Goal: Information Seeking & Learning: Learn about a topic

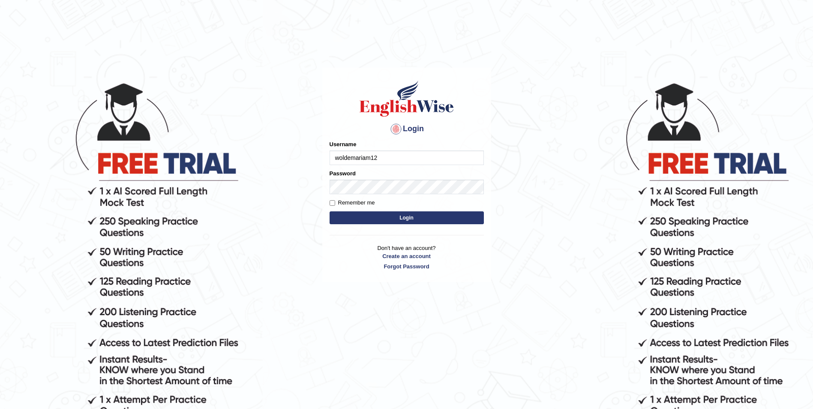
type input "woldemariam12"
click at [329, 211] on button "Login" at bounding box center [406, 217] width 154 height 13
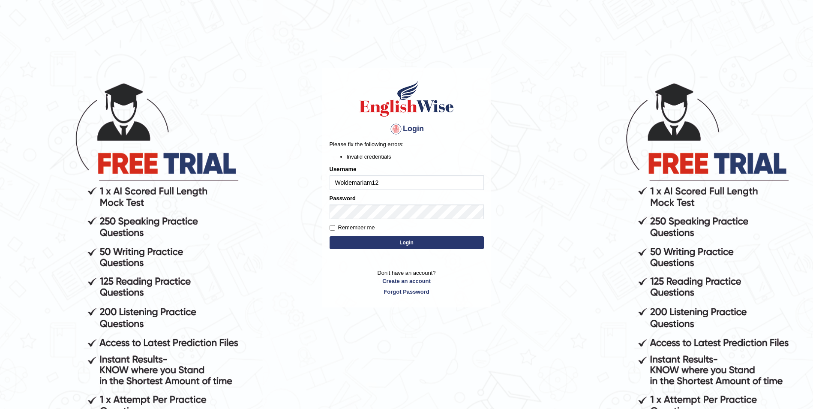
type input "Woldemariam12"
click at [408, 245] on button "Login" at bounding box center [406, 242] width 154 height 13
click at [329, 236] on button "Login" at bounding box center [406, 242] width 154 height 13
click at [421, 240] on button "Login" at bounding box center [406, 242] width 154 height 13
click at [389, 242] on button "Login" at bounding box center [406, 242] width 154 height 13
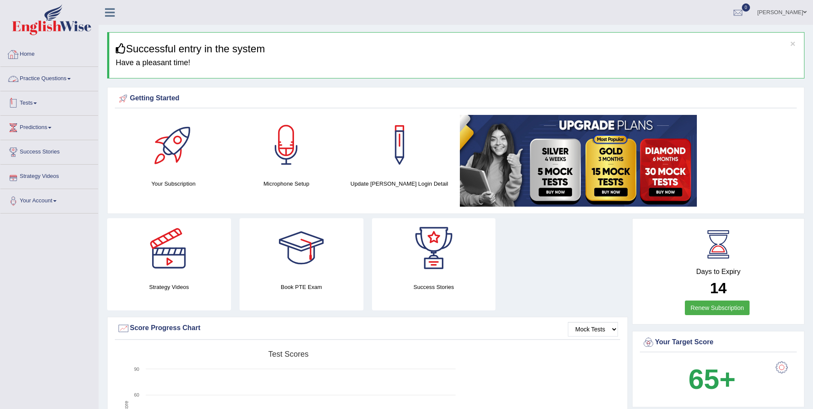
click at [74, 80] on link "Practice Questions" at bounding box center [49, 77] width 98 height 21
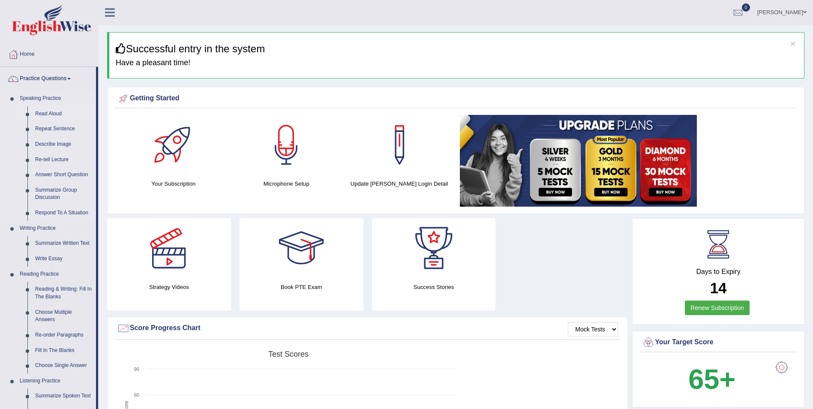
click at [56, 114] on link "Read Aloud" at bounding box center [63, 113] width 65 height 15
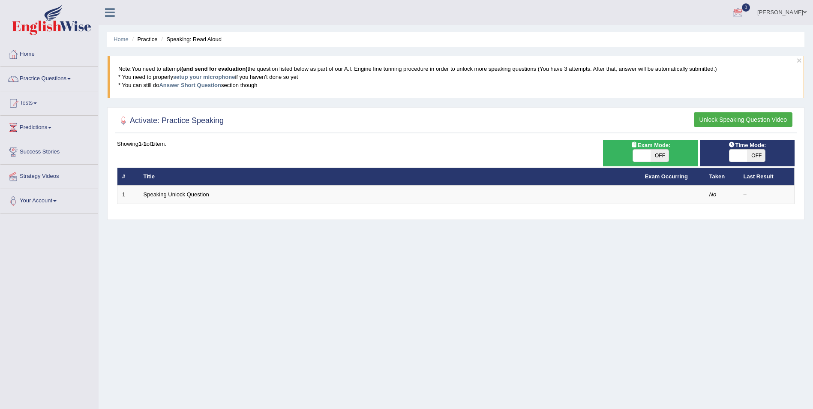
click at [761, 123] on button "Unlock Speaking Question Video" at bounding box center [743, 119] width 99 height 15
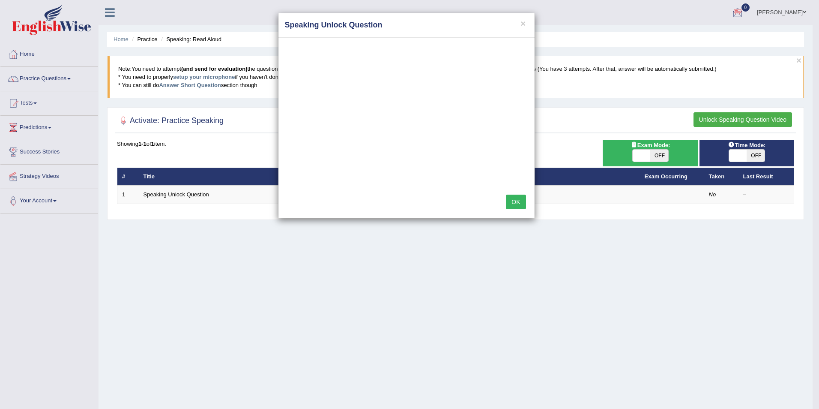
click at [517, 200] on button "OK" at bounding box center [516, 201] width 20 height 15
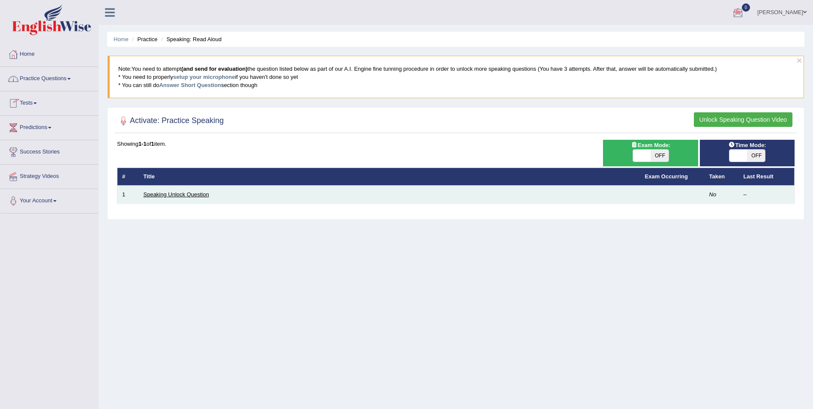
click at [203, 194] on link "Speaking Unlock Question" at bounding box center [177, 194] width 66 height 6
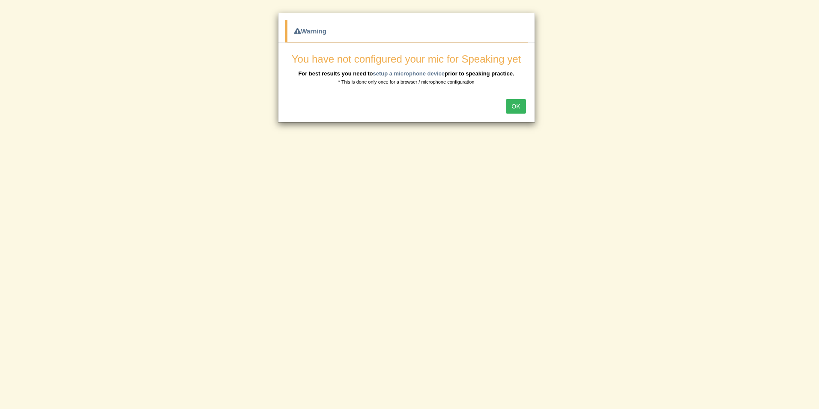
click at [522, 108] on button "OK" at bounding box center [516, 106] width 20 height 15
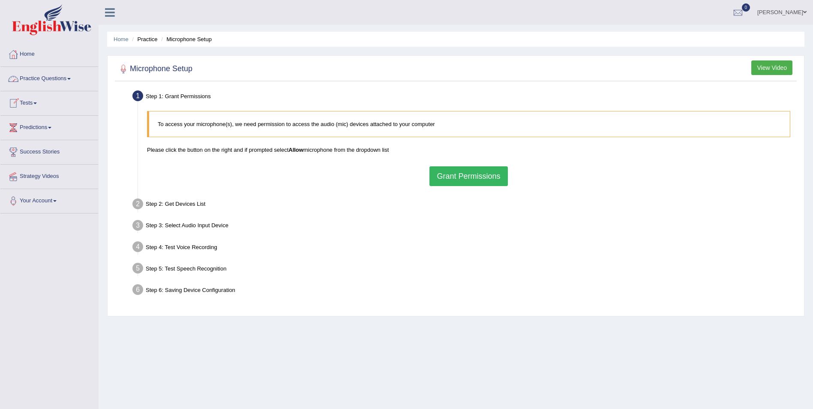
click at [78, 76] on link "Practice Questions" at bounding box center [49, 77] width 98 height 21
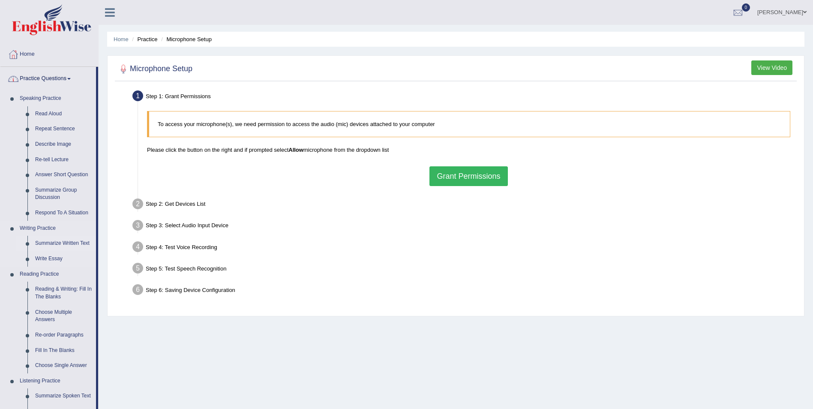
click at [82, 243] on link "Summarize Written Text" at bounding box center [63, 243] width 65 height 15
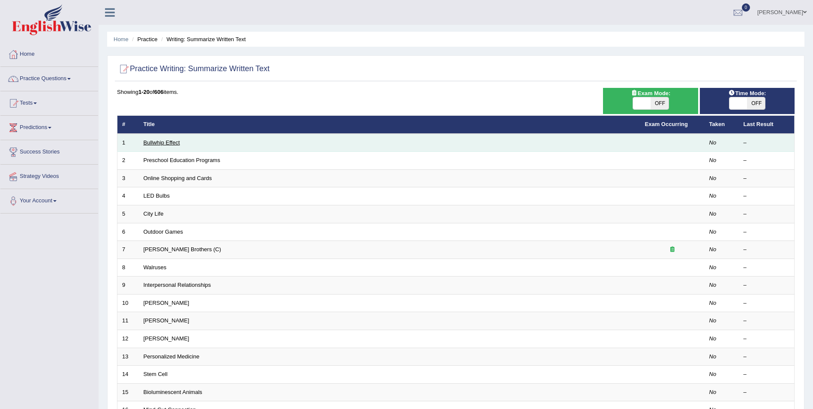
click at [168, 143] on link "Bullwhip Effect" at bounding box center [162, 142] width 36 height 6
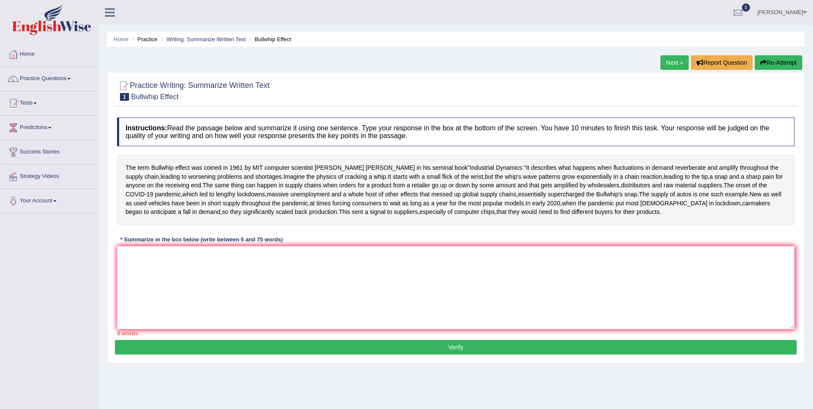
scroll to position [41, 0]
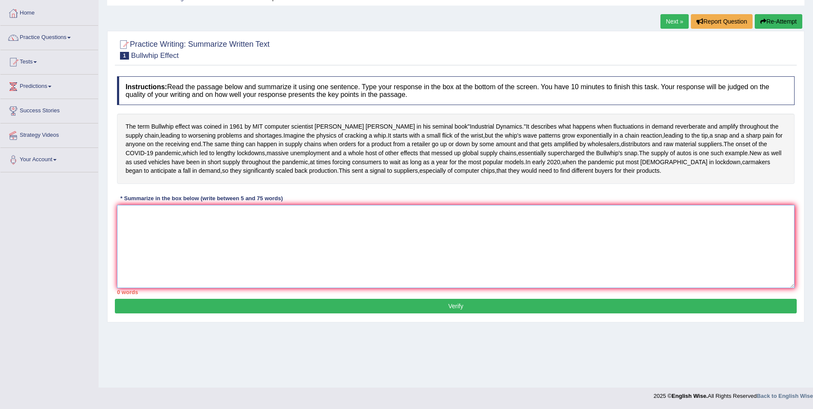
click at [166, 260] on textarea at bounding box center [455, 246] width 677 height 83
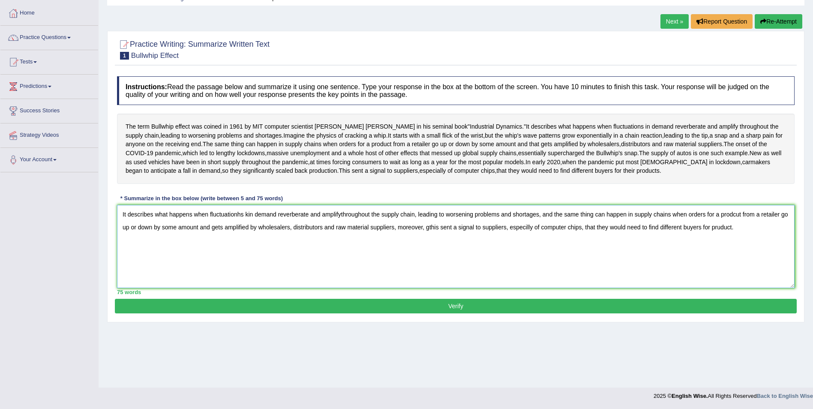
type textarea "It describes what happens when fluctuationhs kin demand reverberate and amplify…"
click at [458, 313] on button "Verify" at bounding box center [456, 306] width 682 height 15
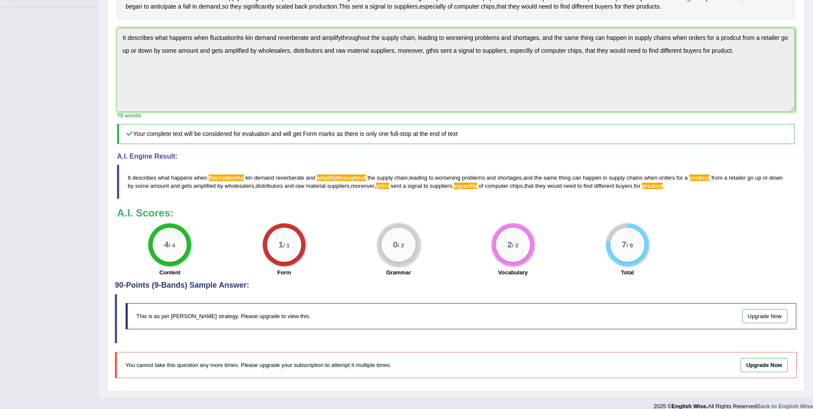
scroll to position [0, 0]
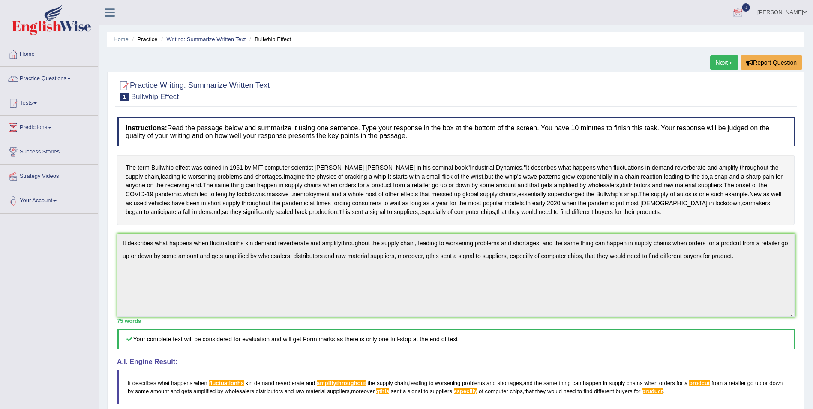
click at [716, 61] on link "Next »" at bounding box center [724, 62] width 28 height 15
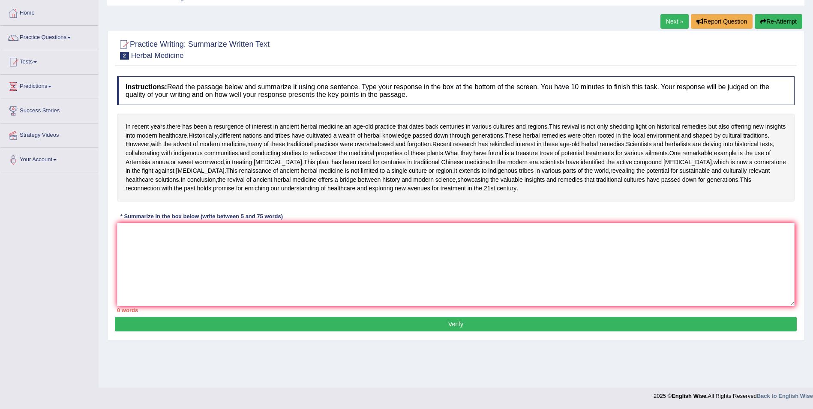
scroll to position [71, 0]
click at [160, 278] on textarea at bounding box center [455, 264] width 677 height 83
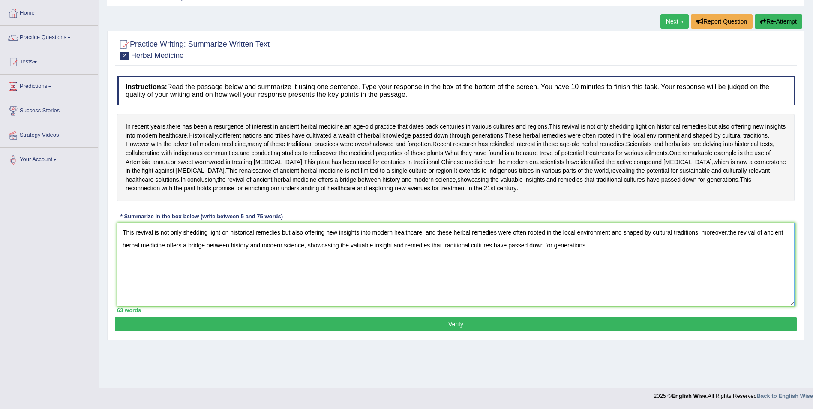
type textarea "This revival is not only shedding light on historical remedies but also offerin…"
click at [488, 331] on button "Verify" at bounding box center [456, 324] width 682 height 15
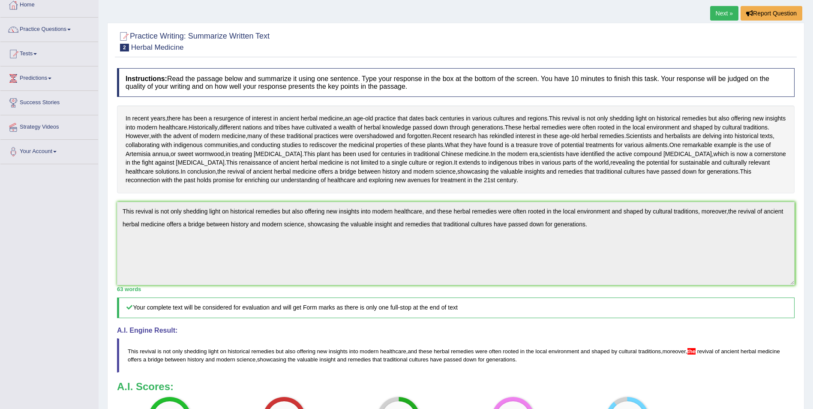
scroll to position [0, 0]
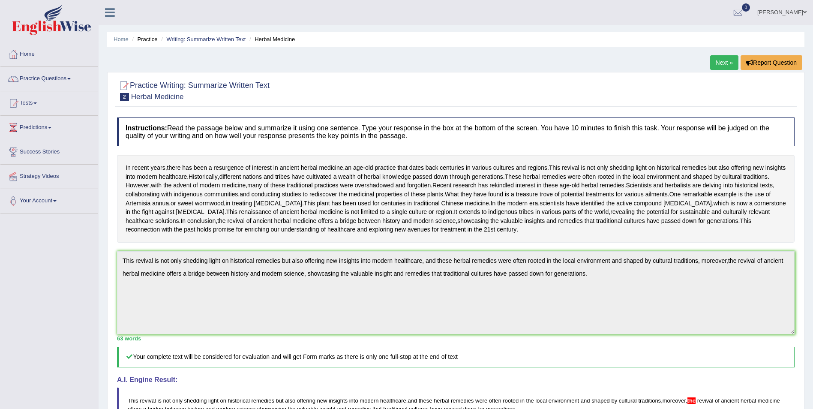
click at [721, 65] on link "Next »" at bounding box center [724, 62] width 28 height 15
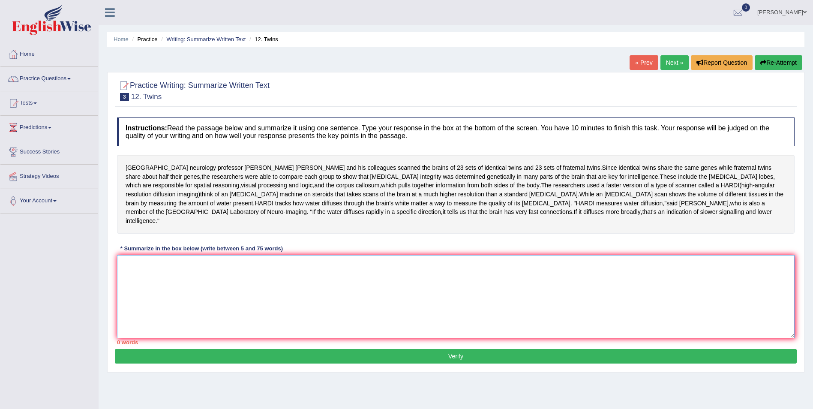
click at [164, 256] on textarea at bounding box center [455, 296] width 677 height 83
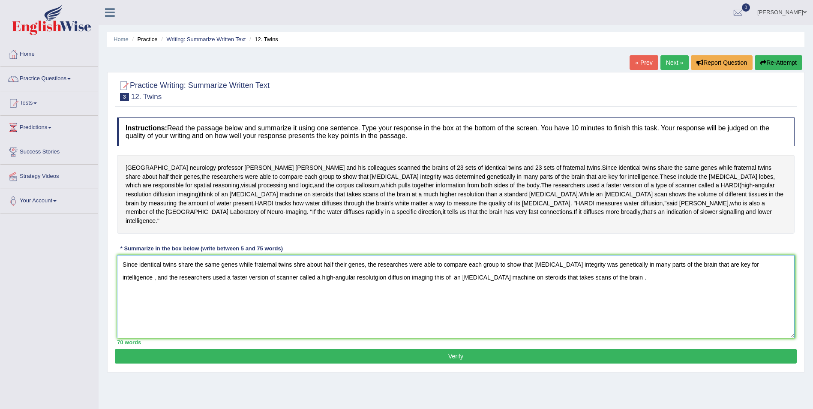
scroll to position [41, 0]
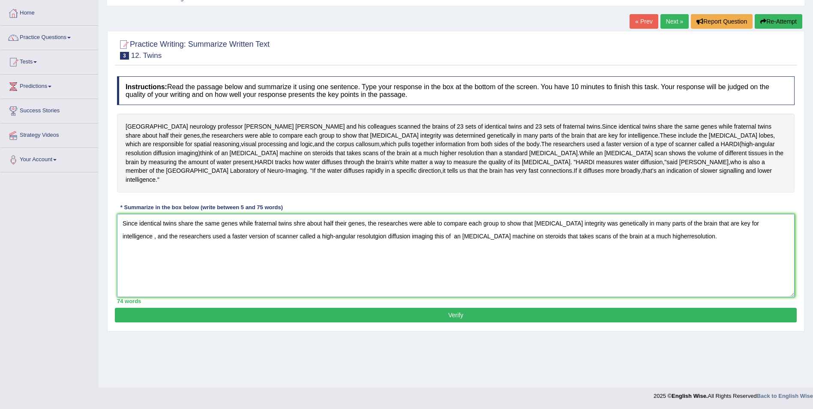
click at [596, 224] on textarea "Since identical twins share the same genes while fraternal twins shre about hal…" at bounding box center [455, 255] width 677 height 83
click at [642, 231] on textarea "Since identical twins share the same genes while fraternal twins shre about hal…" at bounding box center [455, 255] width 677 height 83
type textarea "Since identical twins share the same genes while fraternal twins shre about hal…"
click at [470, 309] on button "Verify" at bounding box center [456, 315] width 682 height 15
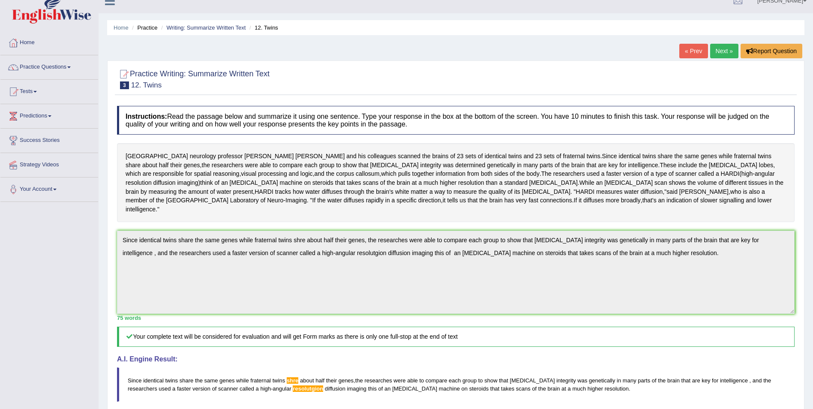
scroll to position [0, 0]
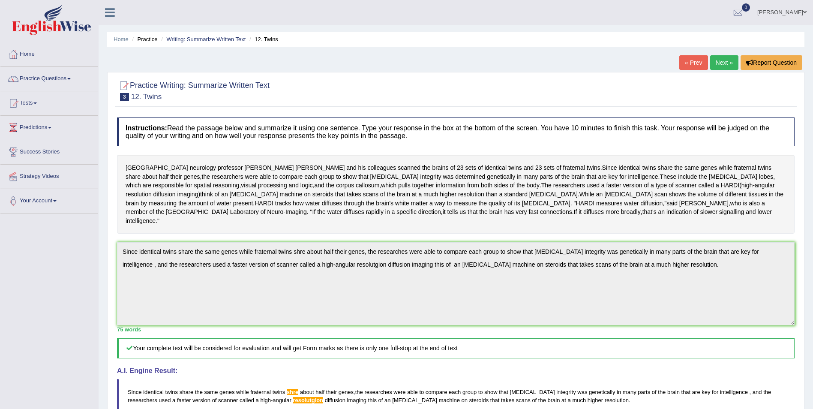
click at [718, 68] on link "Next »" at bounding box center [724, 62] width 28 height 15
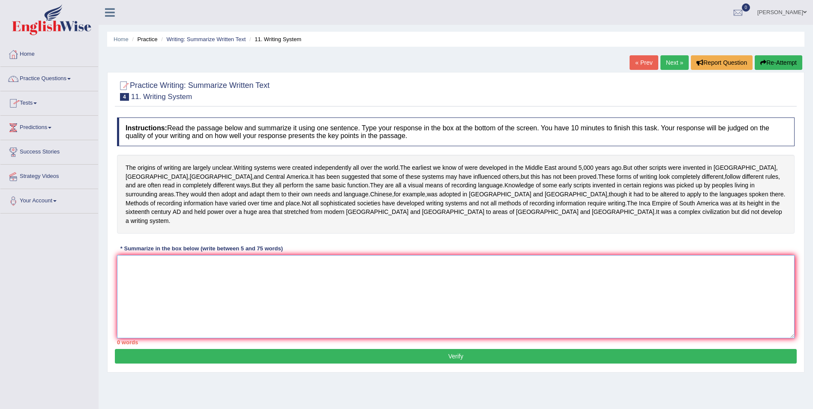
click at [216, 282] on textarea at bounding box center [455, 296] width 677 height 83
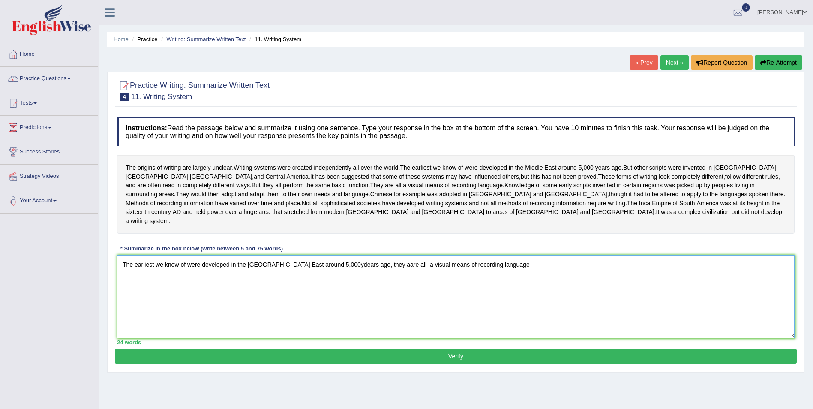
click at [349, 255] on textarea "The earliest we know of were developed in the [GEOGRAPHIC_DATA] East around 5,0…" at bounding box center [455, 296] width 677 height 83
click at [512, 263] on textarea "The earliest we know of were developed in the [GEOGRAPHIC_DATA] East around 5,0…" at bounding box center [455, 296] width 677 height 83
type textarea "The earliest we know of were developed in the [GEOGRAPHIC_DATA] East around 5,0…"
click at [497, 349] on button "Verify" at bounding box center [456, 356] width 682 height 15
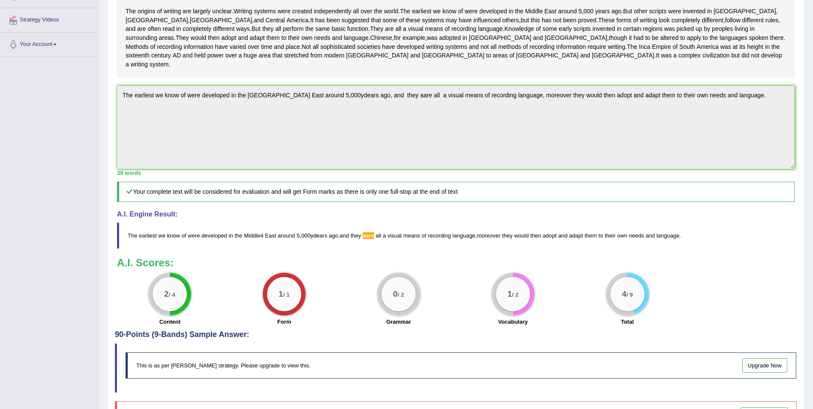
scroll to position [171, 0]
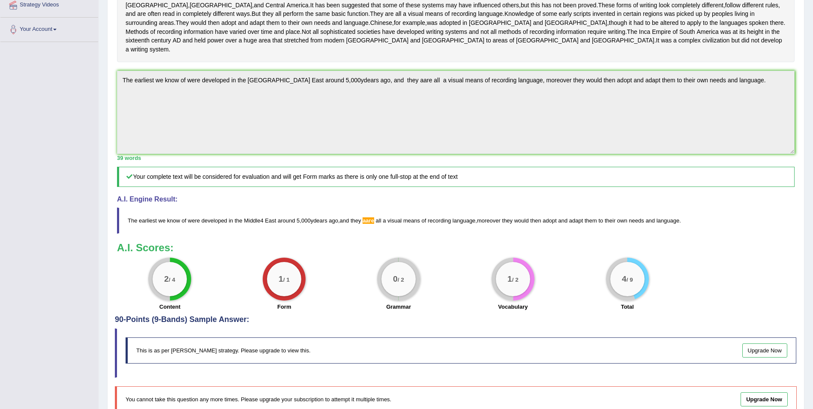
drag, startPoint x: 566, startPoint y: 327, endPoint x: 569, endPoint y: 330, distance: 4.6
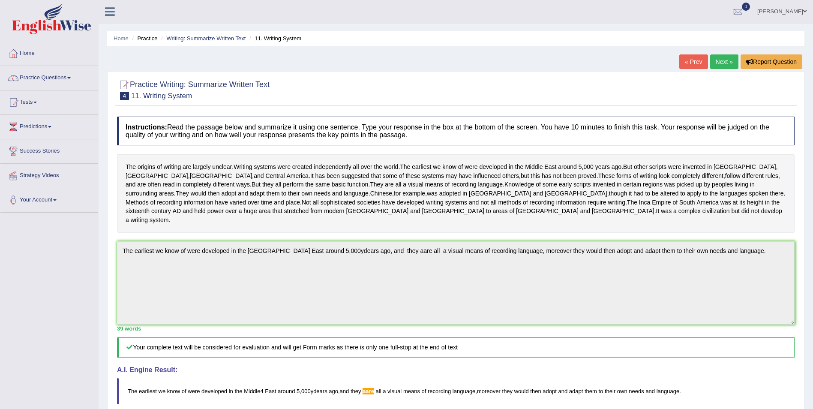
scroll to position [0, 0]
click at [724, 65] on link "Next »" at bounding box center [724, 62] width 28 height 15
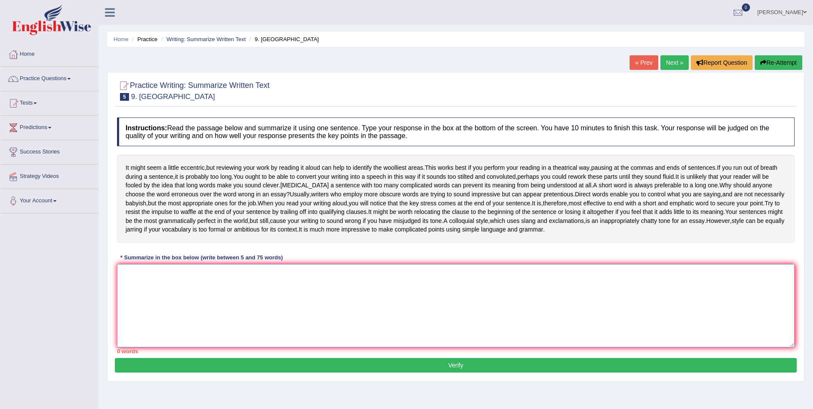
click at [244, 298] on textarea at bounding box center [455, 305] width 677 height 83
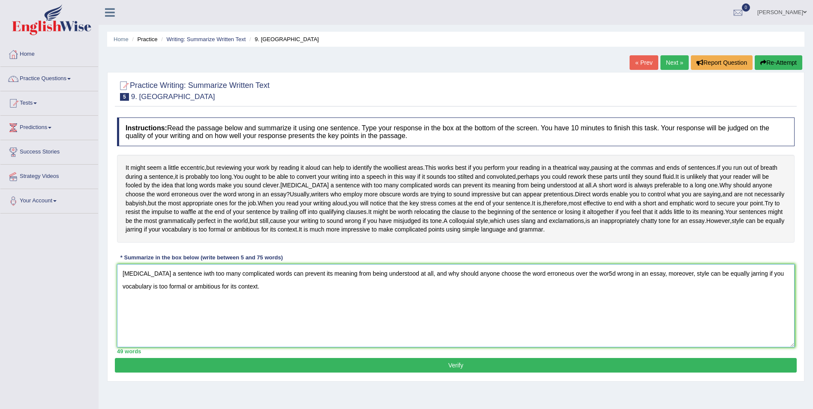
type textarea "[MEDICAL_DATA] a sentence iwth too many complicated words can prevent its meani…"
click at [503, 365] on button "Verify" at bounding box center [456, 365] width 682 height 15
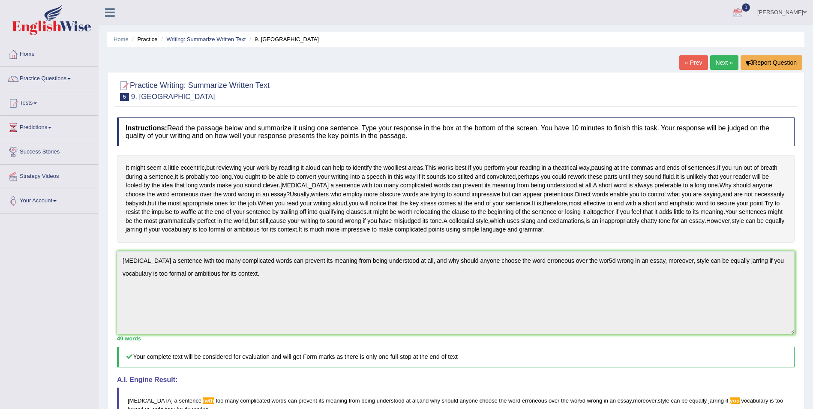
click at [721, 63] on link "Next »" at bounding box center [724, 62] width 28 height 15
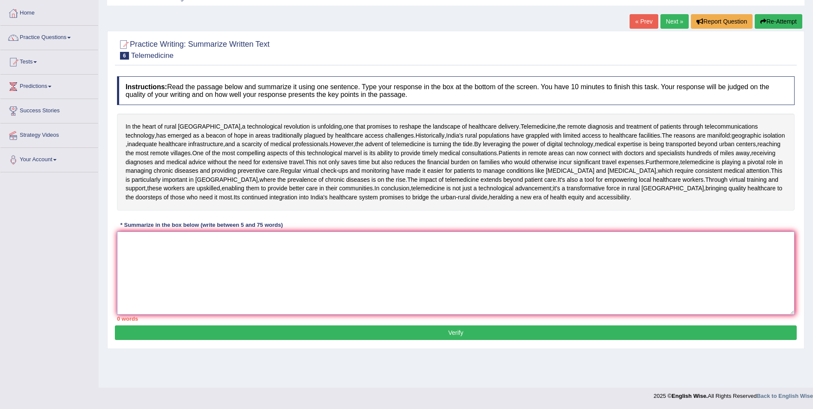
click at [170, 278] on textarea at bounding box center [455, 272] width 677 height 83
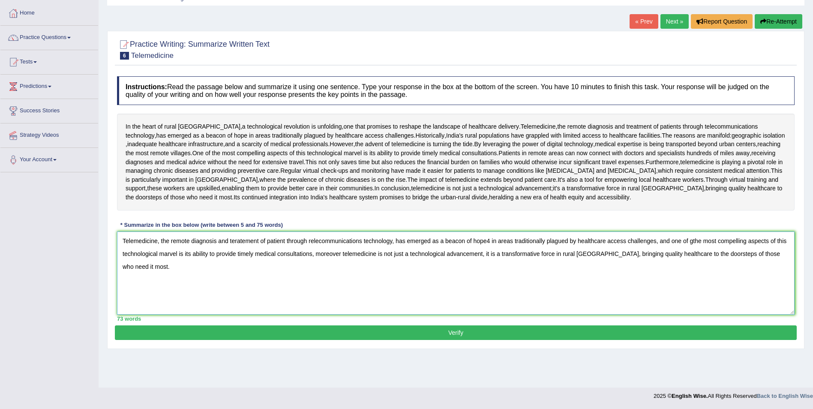
type textarea "Telemedicine, the remote diagnosis and teratement of patient through relecommun…"
click at [458, 340] on button "Verify" at bounding box center [456, 332] width 682 height 15
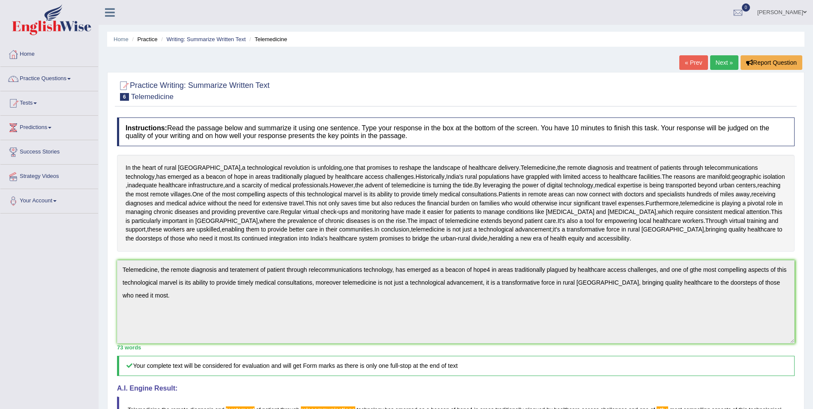
click at [720, 63] on link "Next »" at bounding box center [724, 62] width 28 height 15
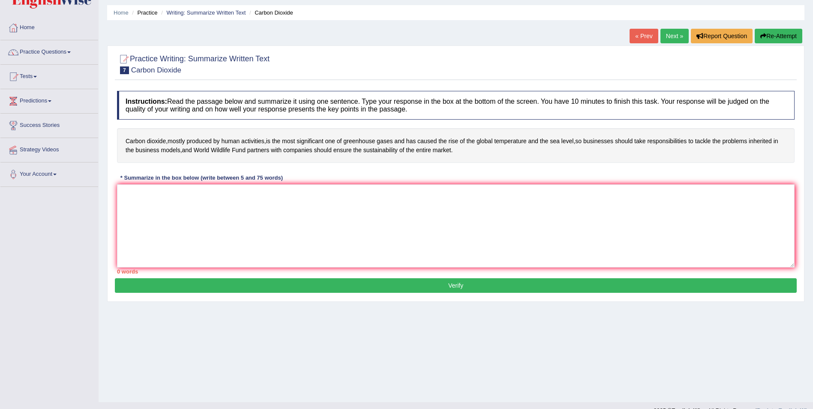
scroll to position [41, 0]
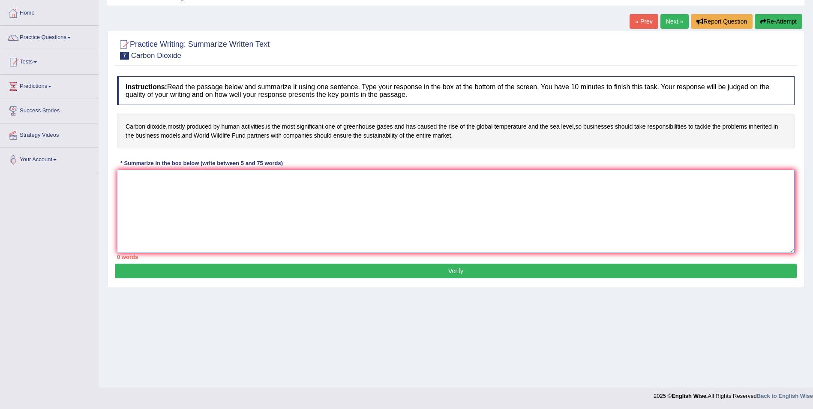
click at [138, 186] on textarea at bounding box center [455, 211] width 677 height 83
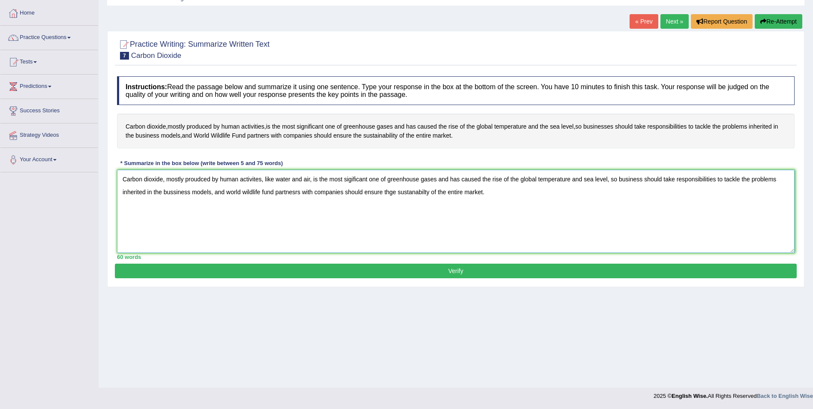
type textarea "Carbon dioxide, mostly proudced by human activites, like water and air, is the …"
click at [485, 273] on button "Verify" at bounding box center [456, 270] width 682 height 15
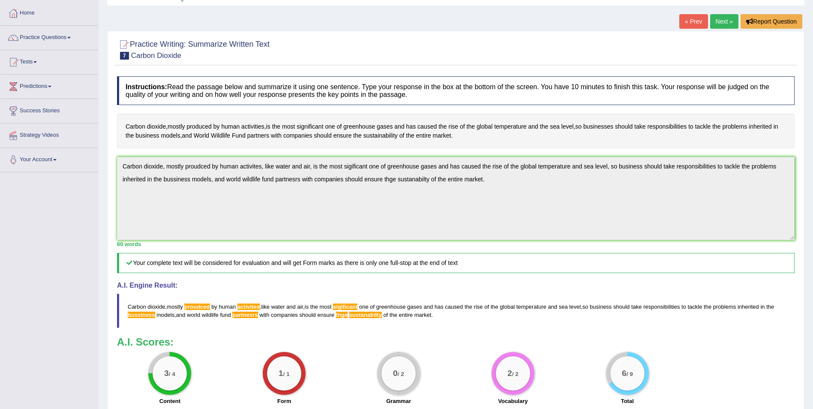
click at [720, 25] on link "Next »" at bounding box center [724, 21] width 28 height 15
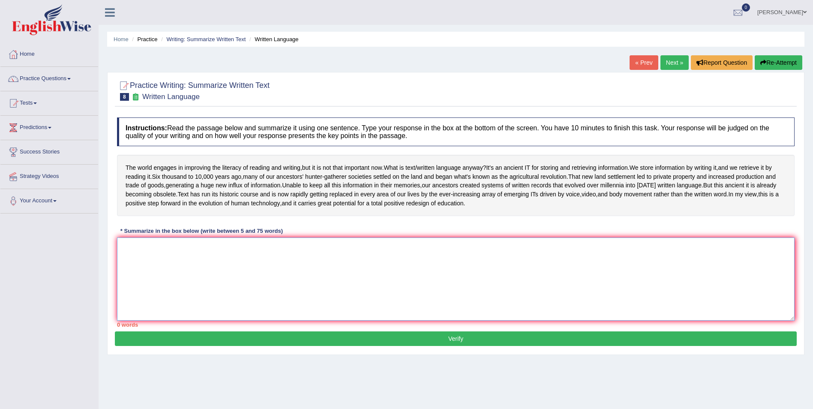
drag, startPoint x: 179, startPoint y: 275, endPoint x: 173, endPoint y: 283, distance: 10.2
click at [178, 279] on textarea at bounding box center [455, 278] width 677 height 83
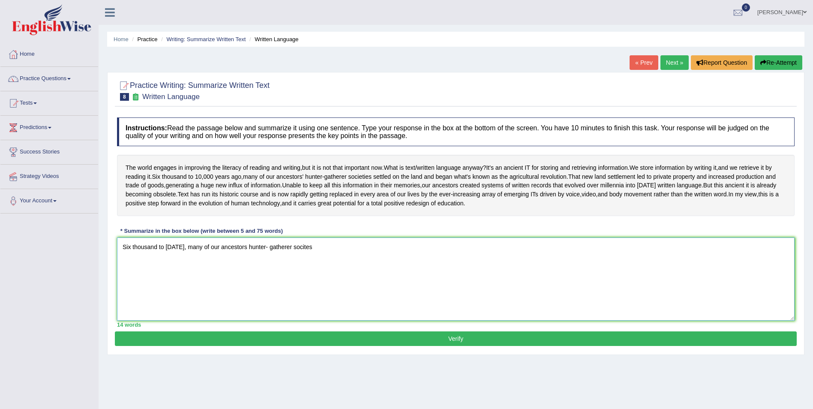
click at [329, 262] on textarea "Six thousand to 10,000 years ago, many of our ancestors hunter- gatherer socites" at bounding box center [455, 278] width 677 height 83
click at [393, 276] on textarea "Six thousand to 10,000 years ago, many of our ancestors hunter- gatherer societ…" at bounding box center [455, 278] width 677 height 83
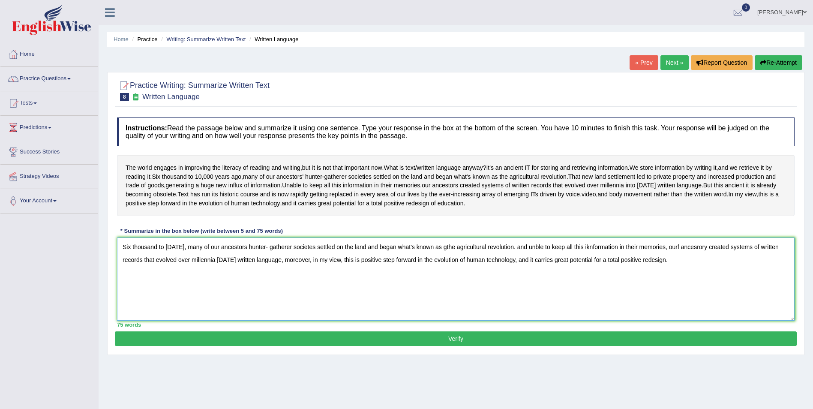
type textarea "Six thousand to 10,000 years ago, many of our ancestors hunter- gatherer societ…"
click at [479, 346] on button "Verify" at bounding box center [456, 338] width 682 height 15
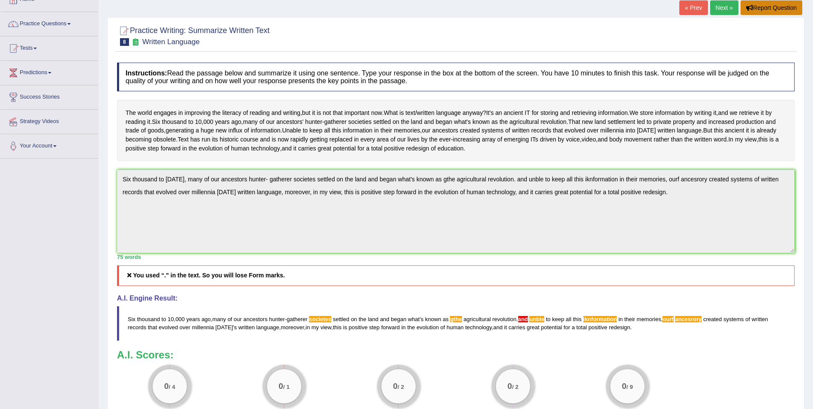
scroll to position [2, 0]
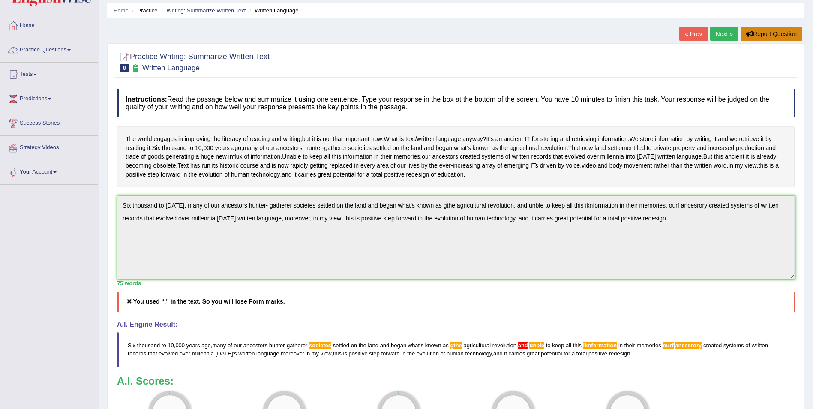
drag, startPoint x: 753, startPoint y: 69, endPoint x: 754, endPoint y: 64, distance: 4.9
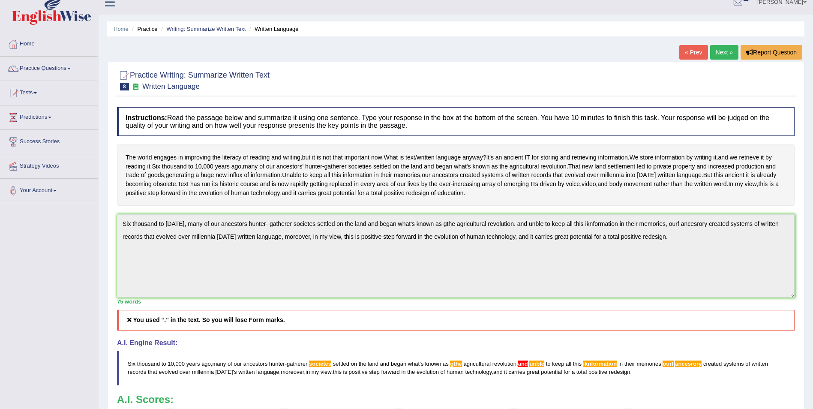
scroll to position [0, 0]
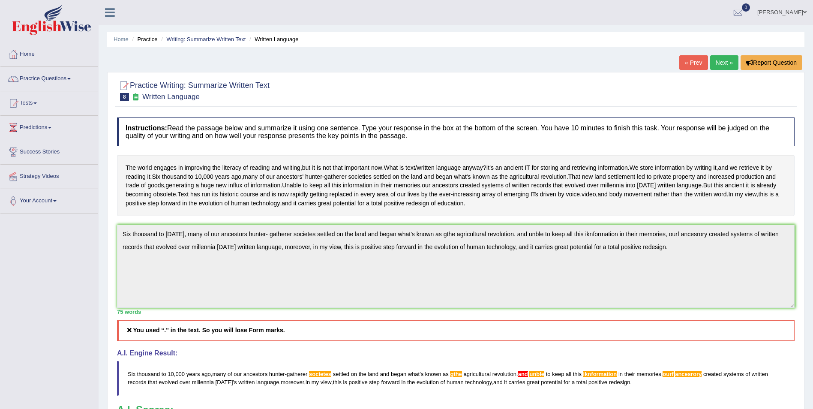
click at [724, 63] on link "Next »" at bounding box center [724, 62] width 28 height 15
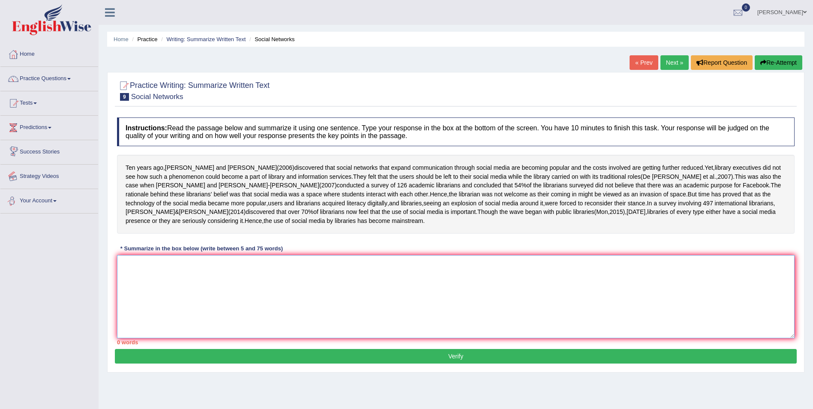
drag, startPoint x: 129, startPoint y: 293, endPoint x: 156, endPoint y: 278, distance: 31.5
click at [157, 281] on textarea at bounding box center [455, 296] width 677 height 83
drag, startPoint x: 171, startPoint y: 285, endPoint x: 165, endPoint y: 272, distance: 14.2
click at [172, 281] on textarea at bounding box center [455, 296] width 677 height 83
click at [239, 296] on textarea at bounding box center [455, 296] width 677 height 83
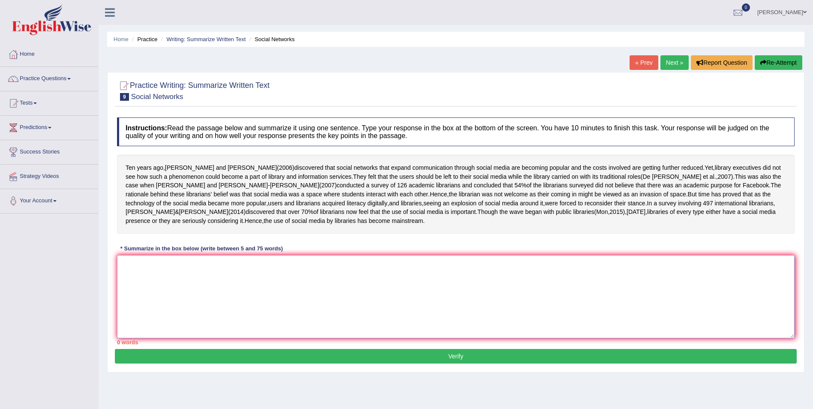
click at [196, 293] on textarea at bounding box center [455, 296] width 677 height 83
type textarea "Y"
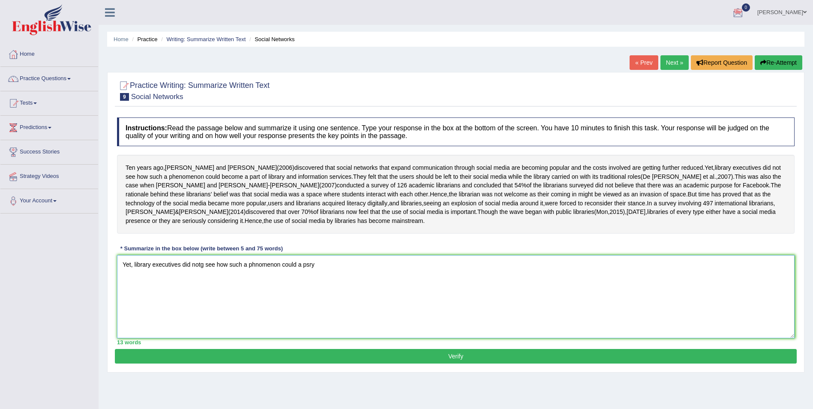
type textarea "Yet, library executives did notg see how such a phnomenon could a psry"
click at [803, 12] on span at bounding box center [804, 12] width 3 height 6
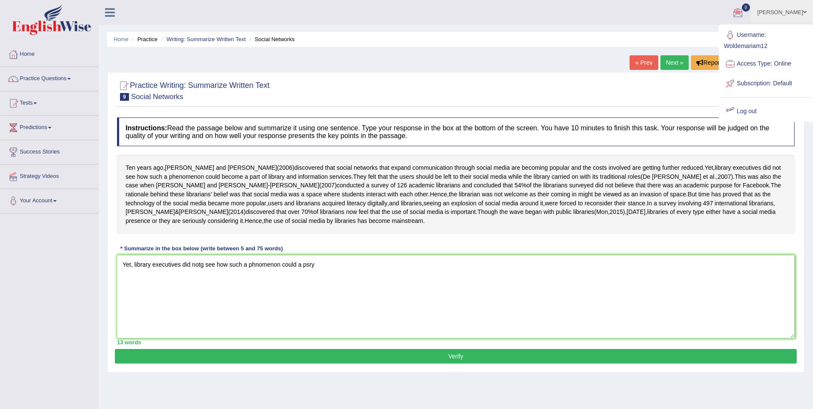
click at [749, 112] on link "Log out" at bounding box center [765, 112] width 93 height 20
